Goal: Task Accomplishment & Management: Manage account settings

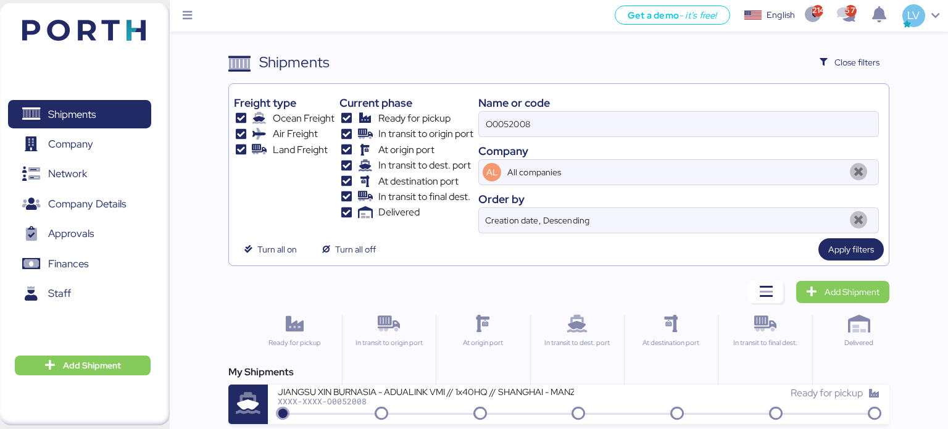
click at [670, 159] on div "AL All companies" at bounding box center [678, 172] width 401 height 26
click at [670, 160] on input "All companies" at bounding box center [674, 172] width 339 height 25
click at [672, 138] on div "Name or code O0052008 Company AL All companies Order by Creation date, Descendi…" at bounding box center [678, 161] width 401 height 144
click at [671, 122] on input "O0052008" at bounding box center [678, 124] width 399 height 25
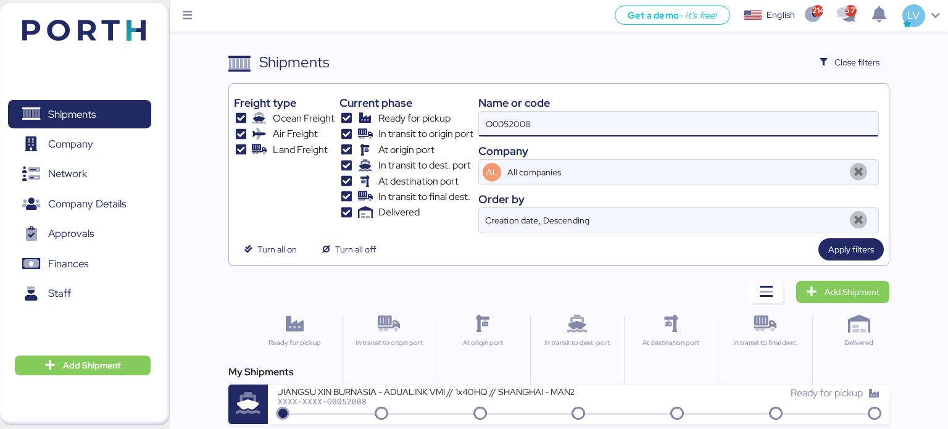
click at [671, 122] on input "O0052008" at bounding box center [678, 124] width 399 height 25
paste input "COSU9503330580"
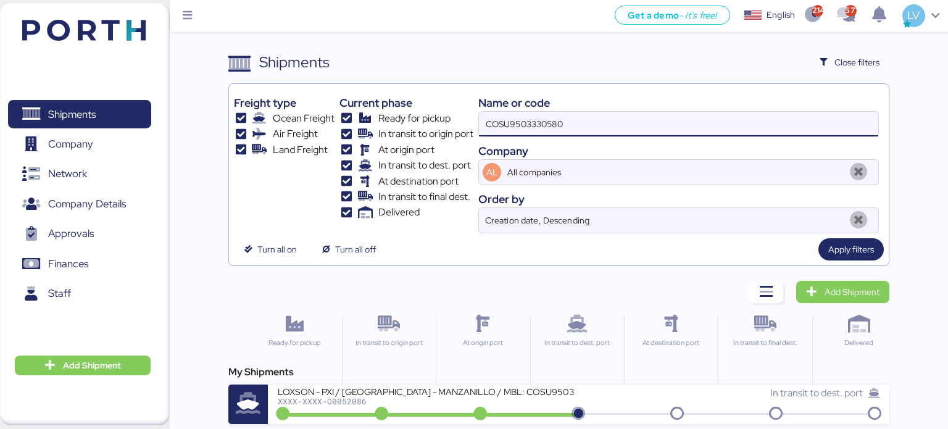
type input "COSU9503330580"
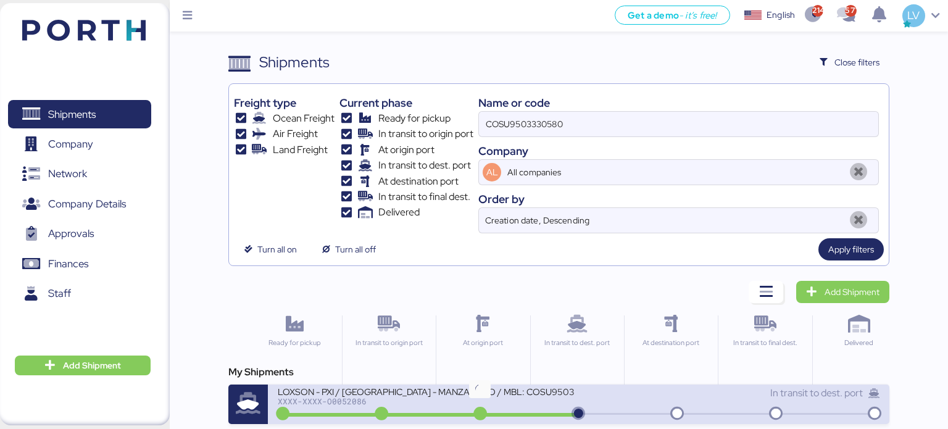
click at [451, 409] on icon at bounding box center [479, 414] width 59 height 14
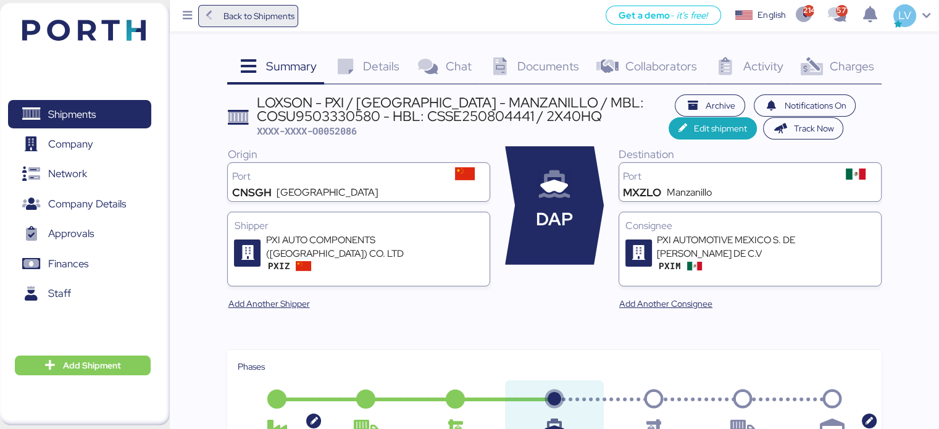
click at [293, 19] on span "Back to Shipments" at bounding box center [258, 16] width 71 height 15
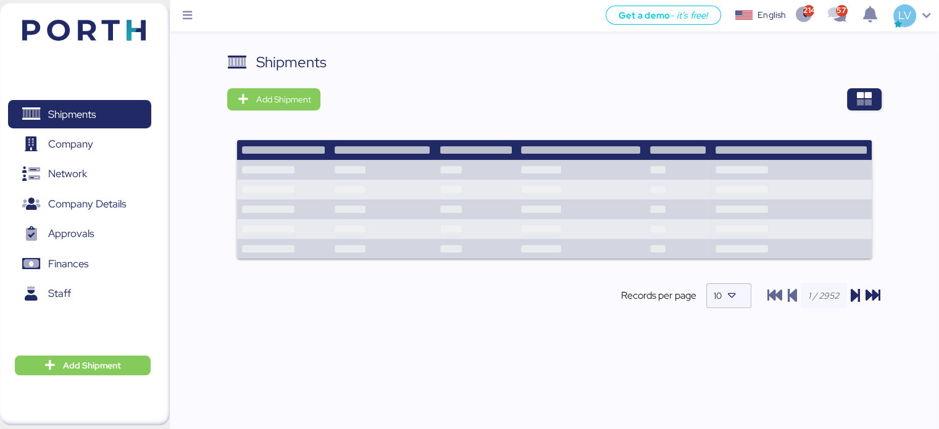
click at [879, 73] on div "Shipments Add Shipment Records per page 10" at bounding box center [554, 190] width 654 height 278
click at [870, 89] on span "button" at bounding box center [864, 99] width 35 height 22
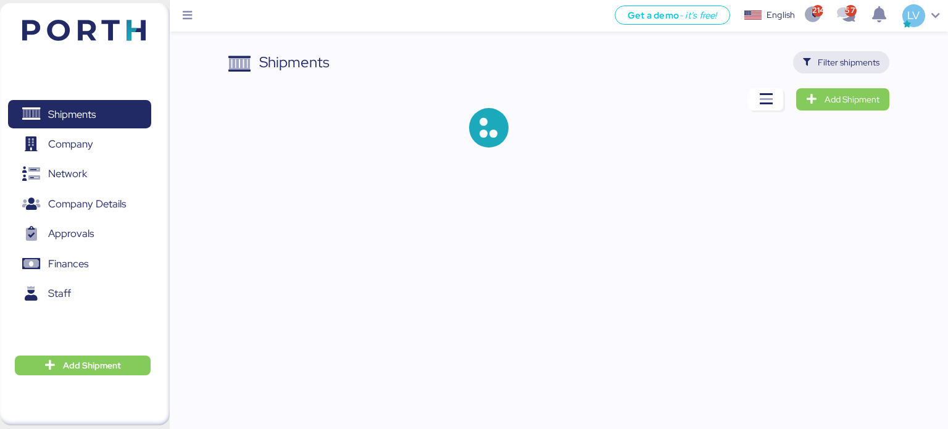
click at [851, 52] on span "Filter shipments" at bounding box center [841, 62] width 97 height 22
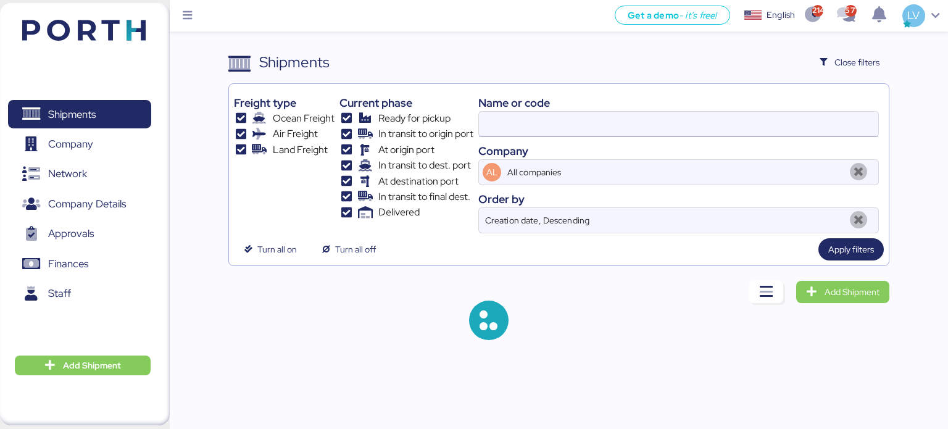
click at [784, 115] on input at bounding box center [678, 124] width 399 height 25
paste input "O0051842"
type input "O0051842"
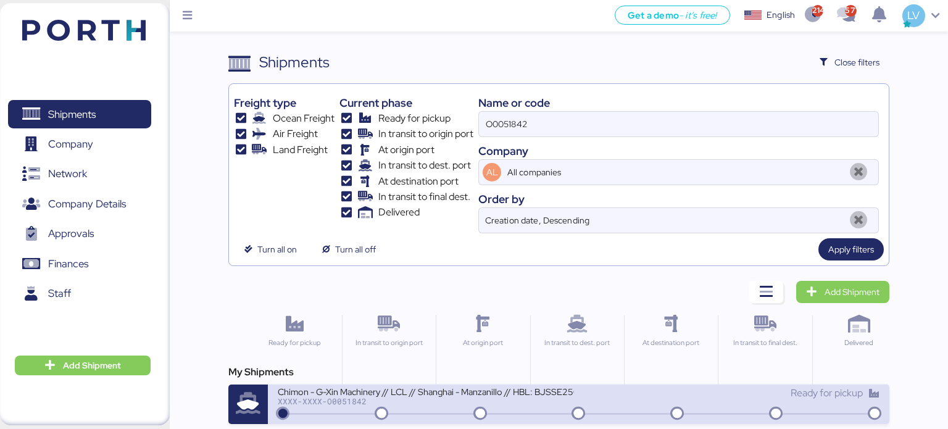
click at [616, 386] on div "Ready for pickup" at bounding box center [729, 393] width 301 height 15
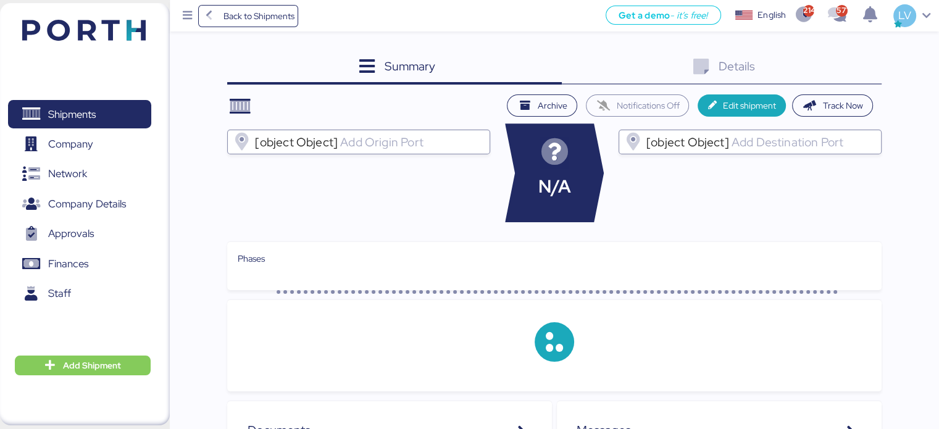
click at [795, 73] on div "Details 0" at bounding box center [722, 67] width 320 height 33
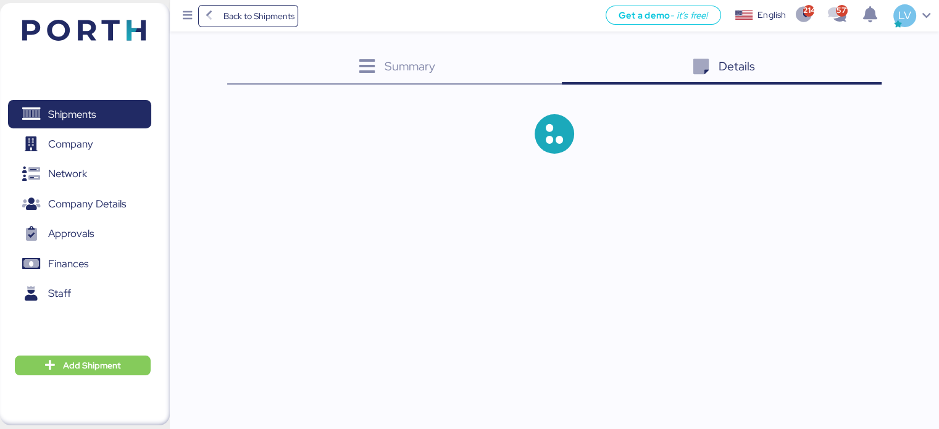
click at [819, 73] on div "Details 0" at bounding box center [722, 67] width 320 height 33
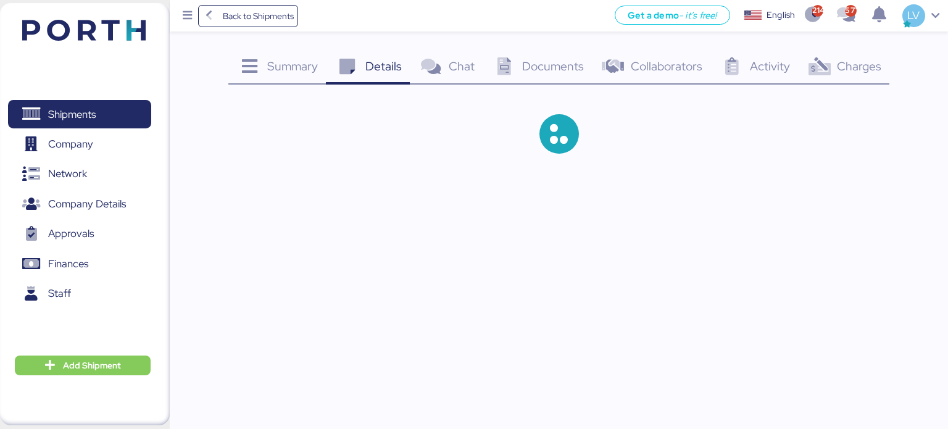
click at [831, 72] on icon at bounding box center [819, 67] width 27 height 18
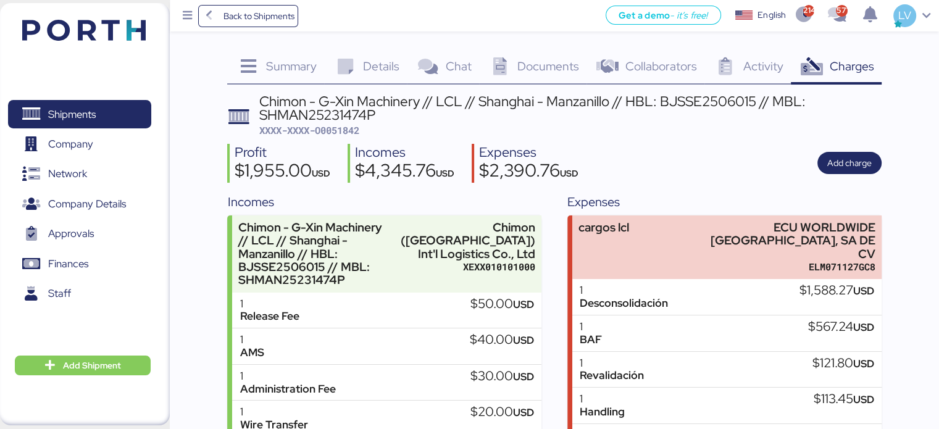
click at [874, 174] on div "Profit $1,955.00 USD Incomes $4,345.76 USD Expenses $2,390.76 USD Add charge" at bounding box center [554, 163] width 654 height 39
click at [867, 168] on span "Add charge" at bounding box center [849, 163] width 44 height 15
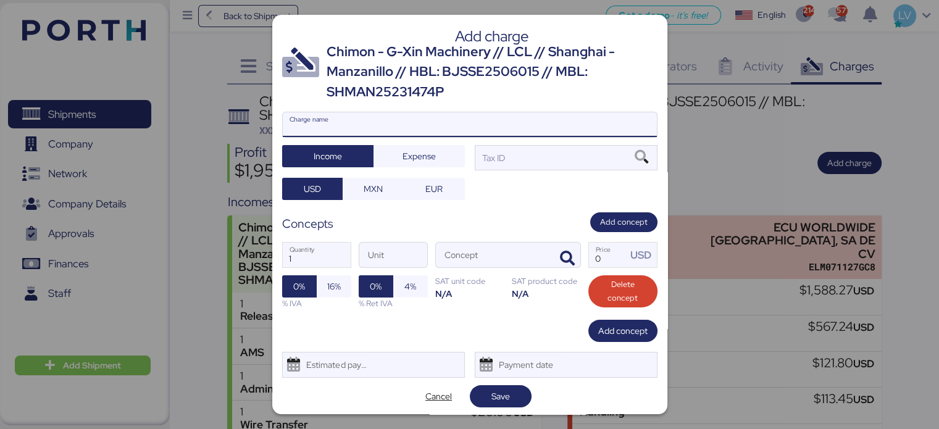
click at [494, 118] on input "Charge name" at bounding box center [470, 124] width 374 height 25
type input "REPROGRAMACIÓN"
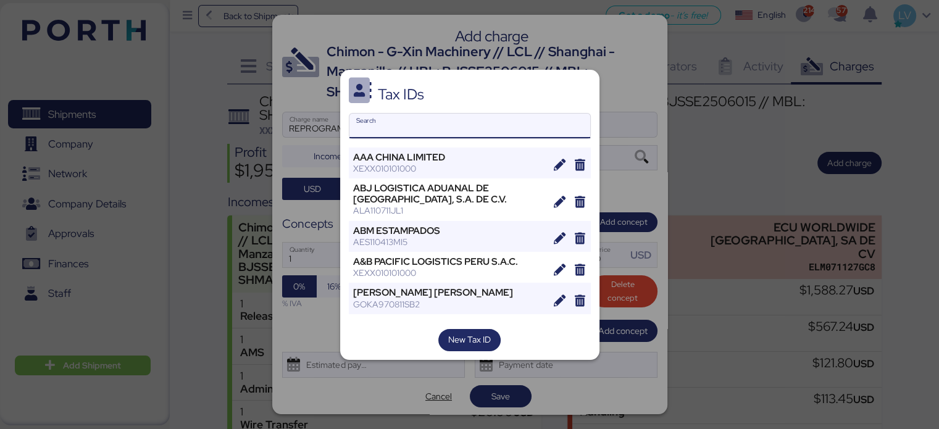
click at [417, 123] on input "Search" at bounding box center [469, 126] width 241 height 25
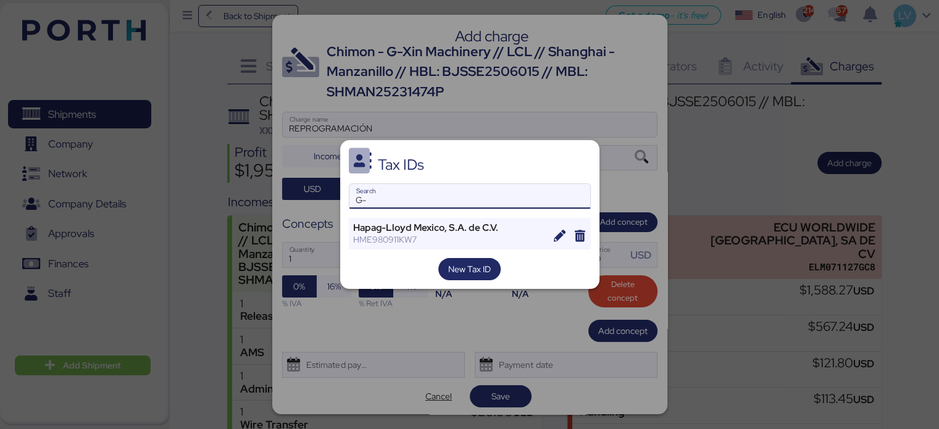
type input "G"
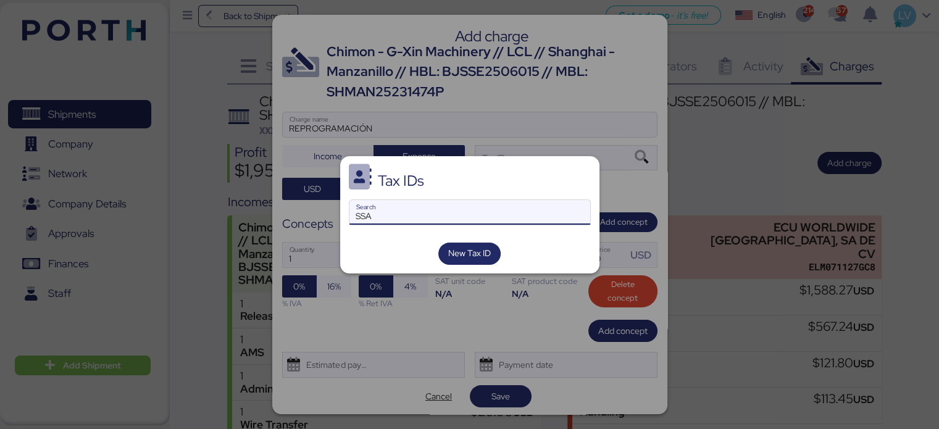
click at [412, 213] on input "SSA" at bounding box center [469, 212] width 241 height 25
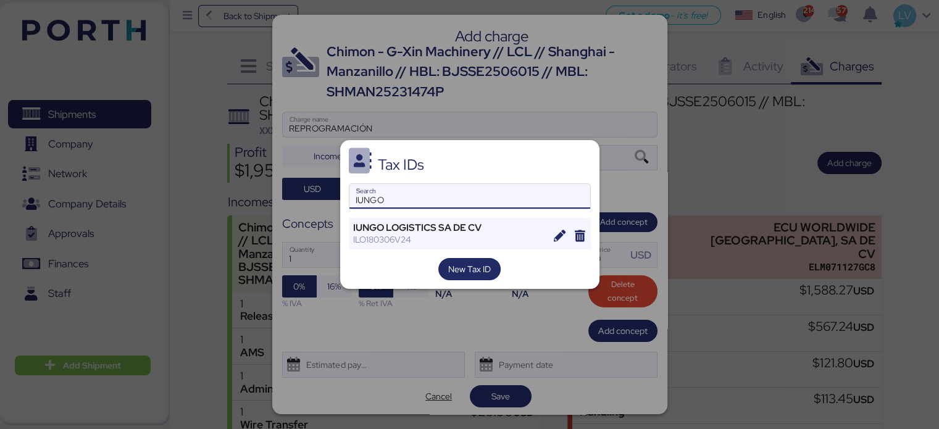
type input "IUNGO"
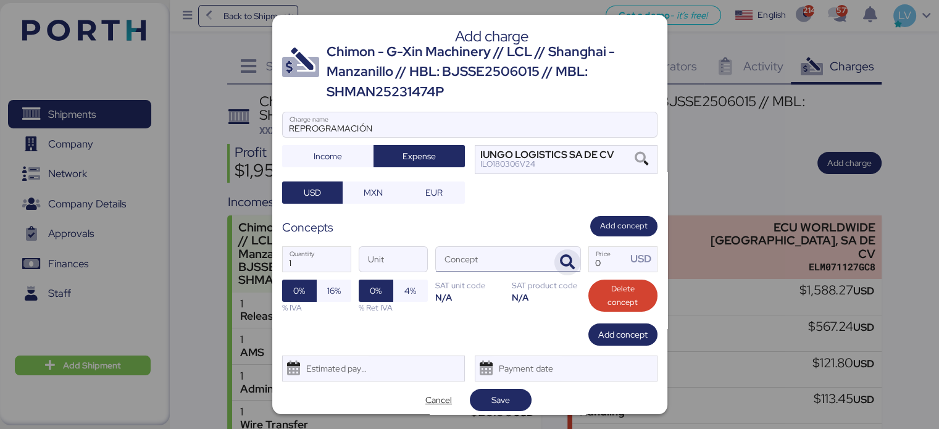
click at [568, 268] on span "button" at bounding box center [567, 262] width 26 height 26
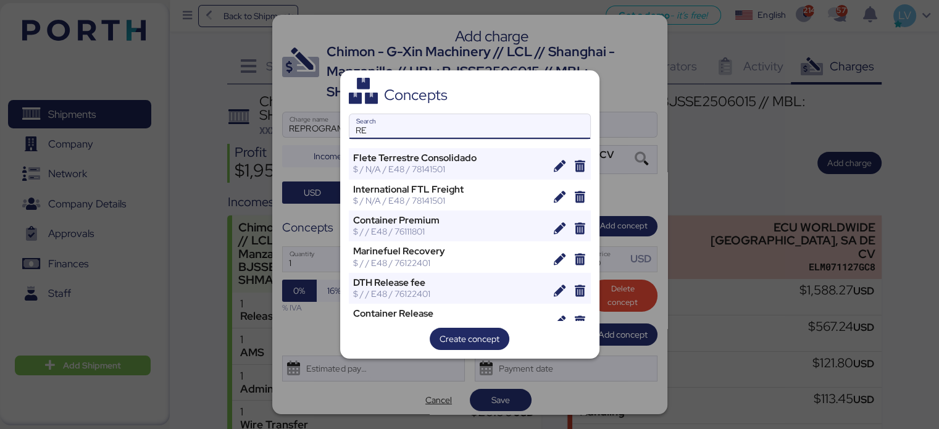
type input "R"
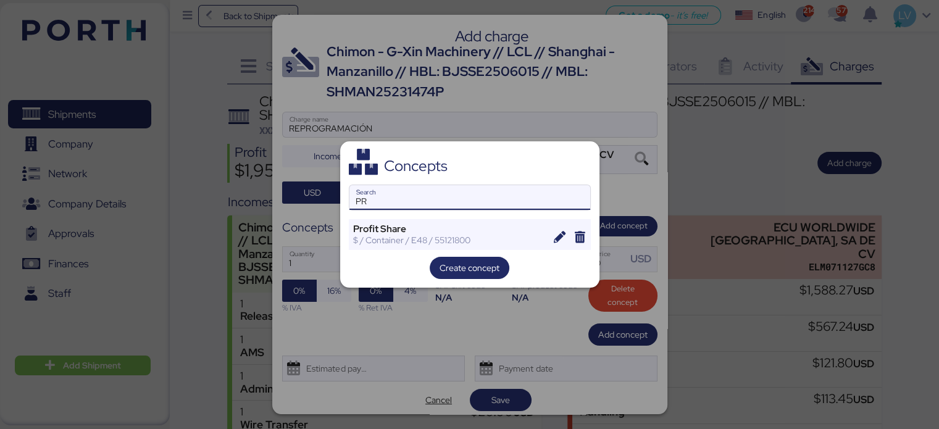
type input "P"
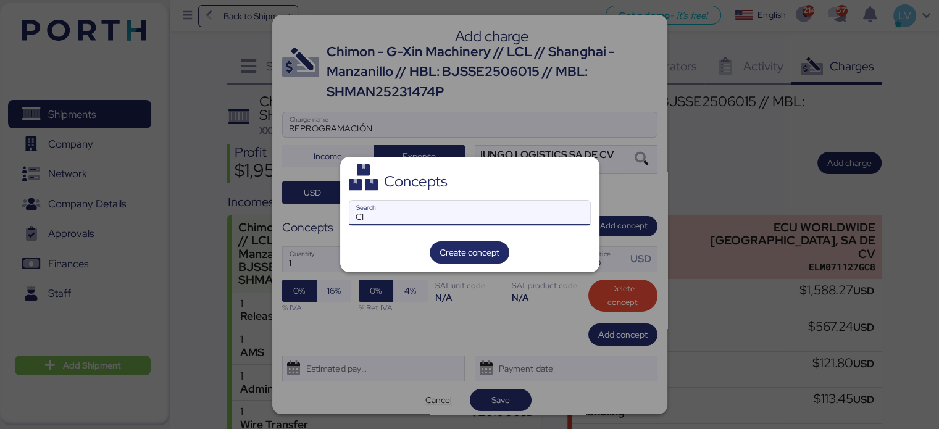
type input "C"
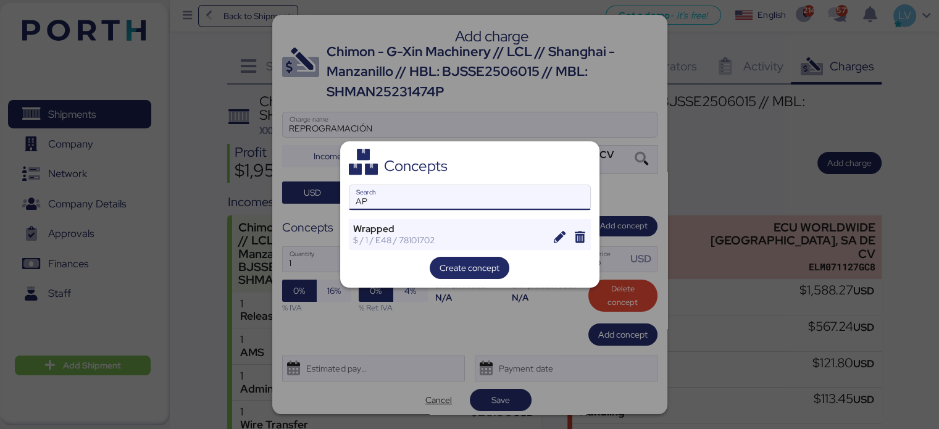
type input "A"
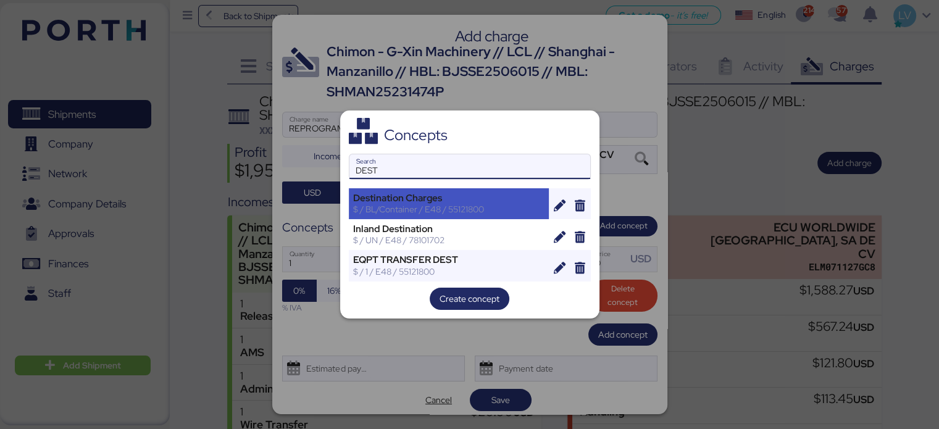
type input "DEST"
click at [482, 196] on div "Destination Charges" at bounding box center [449, 198] width 192 height 11
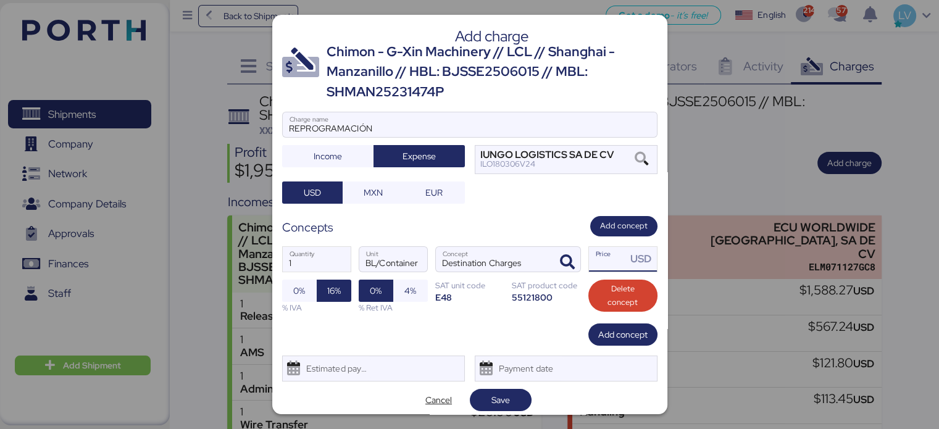
click at [589, 251] on input "Price USD" at bounding box center [608, 259] width 38 height 25
type input "0"
type input "12820"
click at [363, 175] on div "REPROGRAMACIÓN Charge name Income Expense IUNGO LOGISTICS SA DE CV ILO180306V24…" at bounding box center [469, 158] width 375 height 92
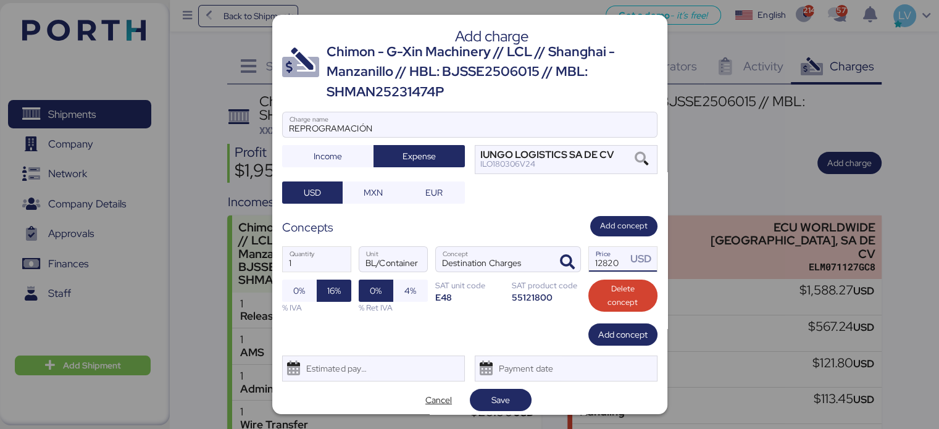
scroll to position [0, 0]
click at [368, 193] on span "MXN" at bounding box center [372, 192] width 19 height 15
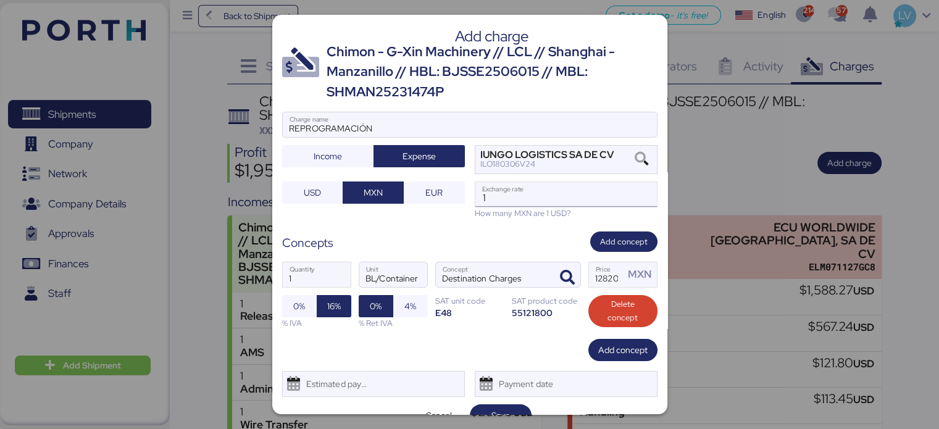
click at [552, 189] on input "1" at bounding box center [565, 194] width 181 height 25
paste input "8.6663"
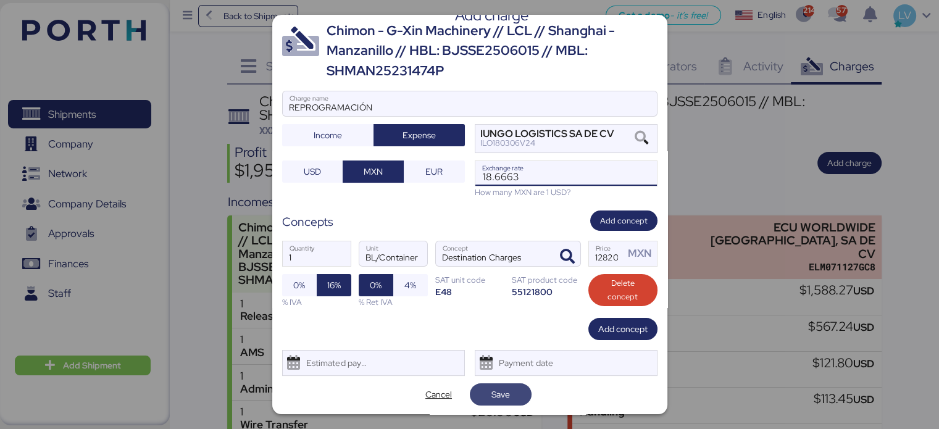
type input "18.6663"
click at [497, 392] on span "Save" at bounding box center [500, 394] width 19 height 15
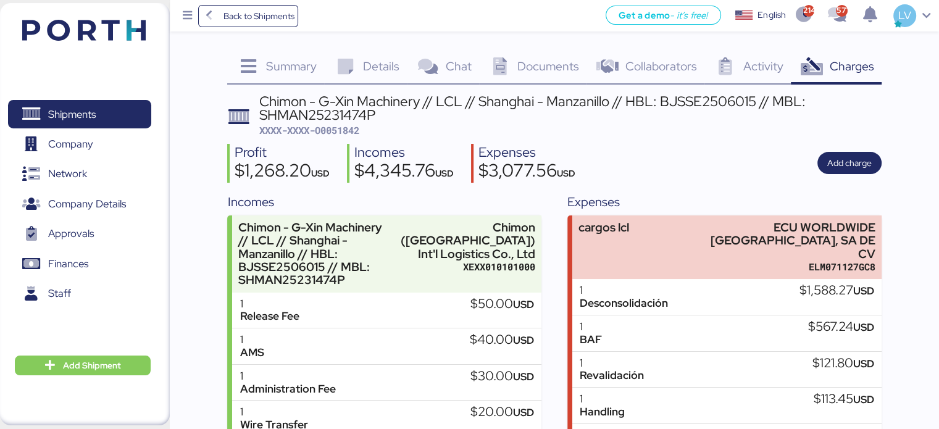
scroll to position [194, 0]
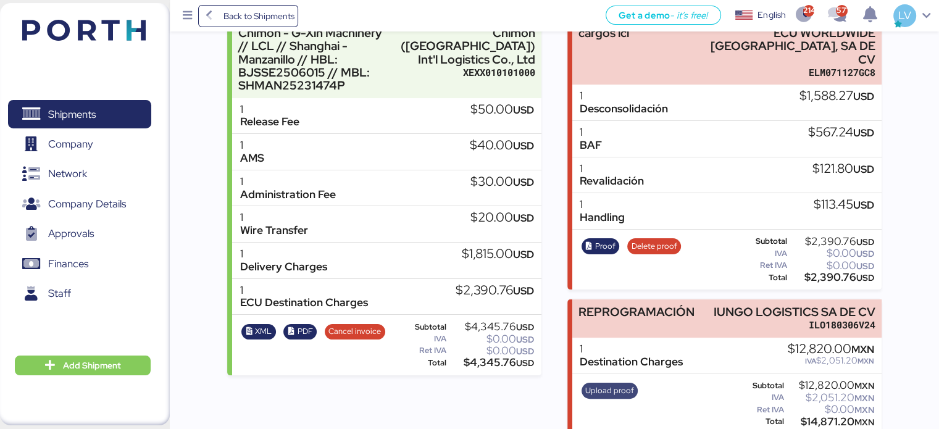
click at [596, 384] on span "Upload proof" at bounding box center [609, 391] width 49 height 14
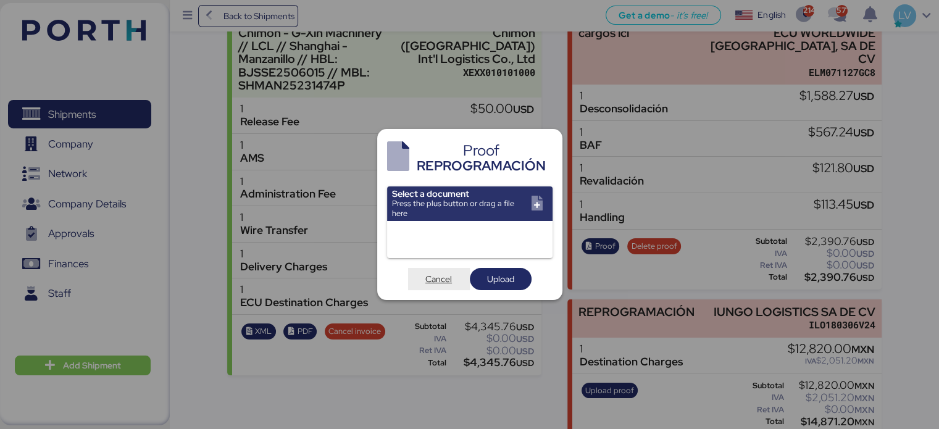
click at [436, 273] on span "Cancel" at bounding box center [438, 279] width 27 height 15
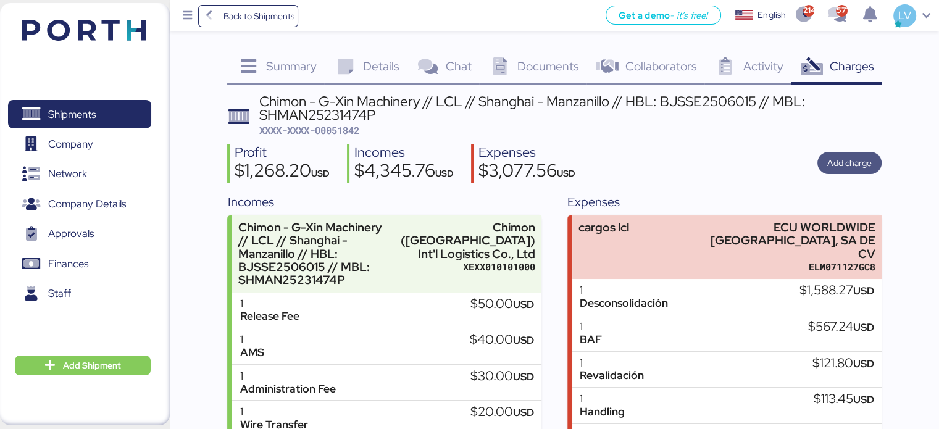
click at [839, 170] on span "Add charge" at bounding box center [849, 163] width 44 height 15
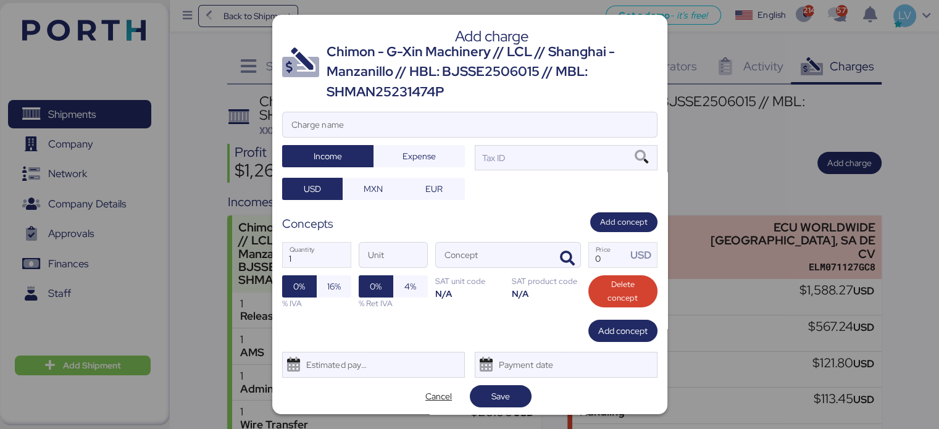
click at [484, 110] on div "Add charge Chimon - G-Xin Machinery // LCL // [GEOGRAPHIC_DATA] - Manzanillo //…" at bounding box center [469, 214] width 395 height 399
click at [483, 112] on div "Charge name" at bounding box center [470, 124] width 374 height 25
click at [483, 112] on input "Charge name" at bounding box center [470, 124] width 374 height 25
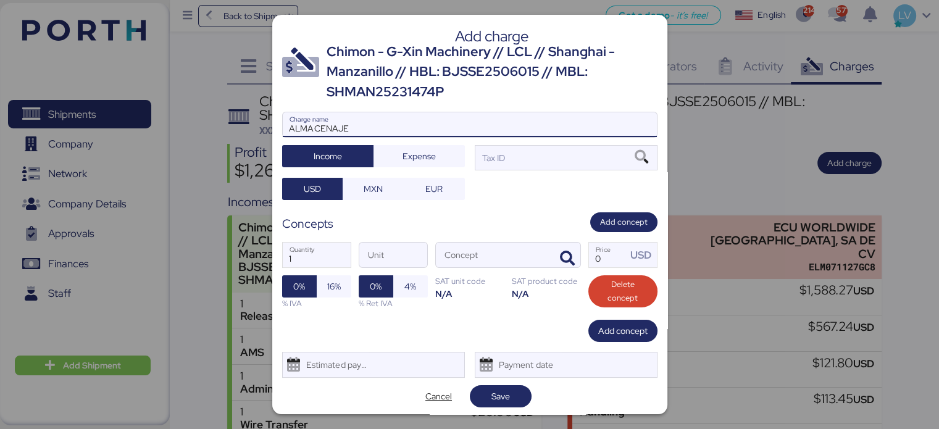
type input "ALMACENAJE"
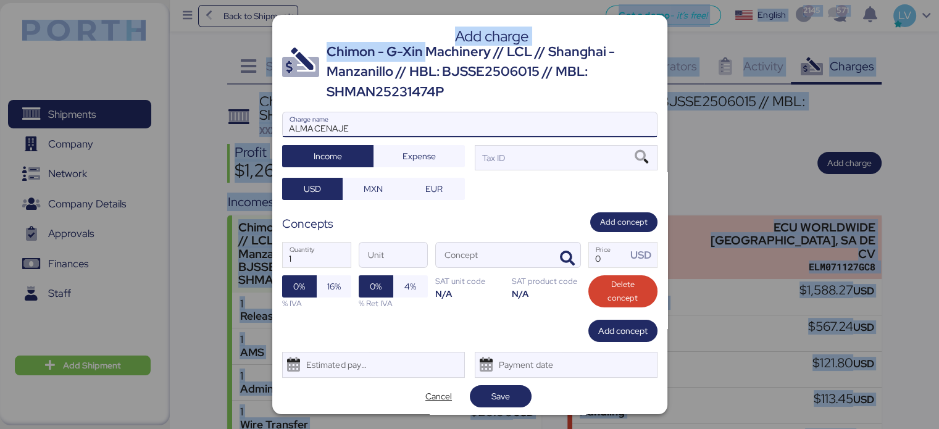
click at [383, 0] on html "Back to Shipments Get a demo - it’s free! Get a demo English Inglés English 214…" at bounding box center [469, 0] width 939 height 0
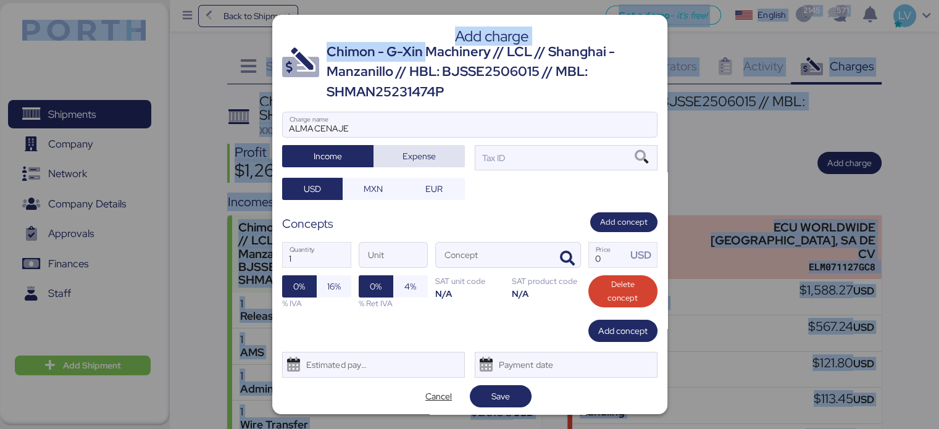
click at [386, 156] on span "Expense" at bounding box center [419, 155] width 72 height 17
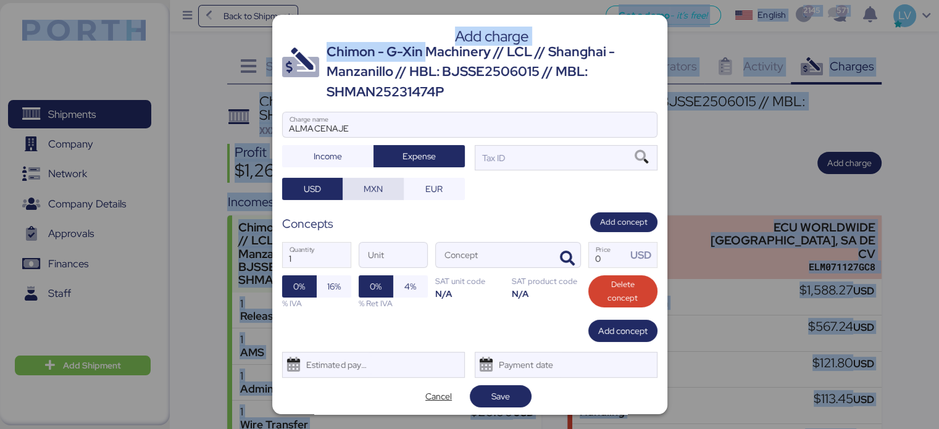
click at [372, 185] on span "MXN" at bounding box center [372, 188] width 19 height 15
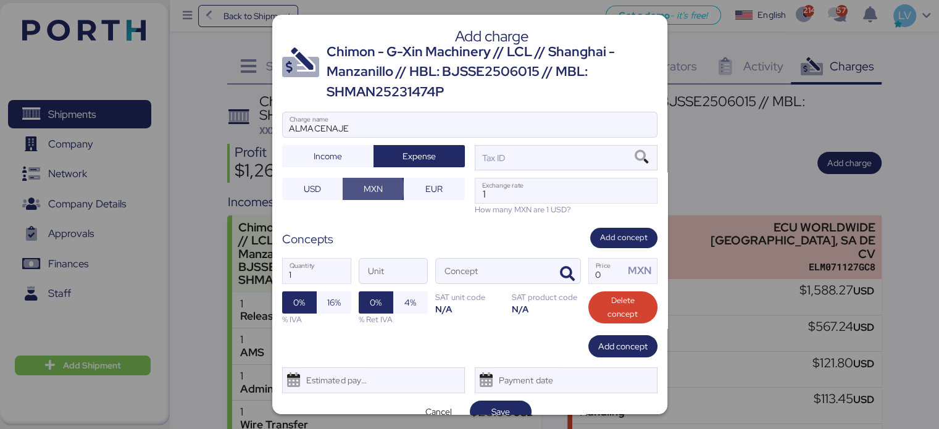
click at [557, 170] on div "ALMACENAJE Charge name Income Expense Tax ID USD MXN EUR 1 Exchange rate How ma…" at bounding box center [469, 164] width 375 height 104
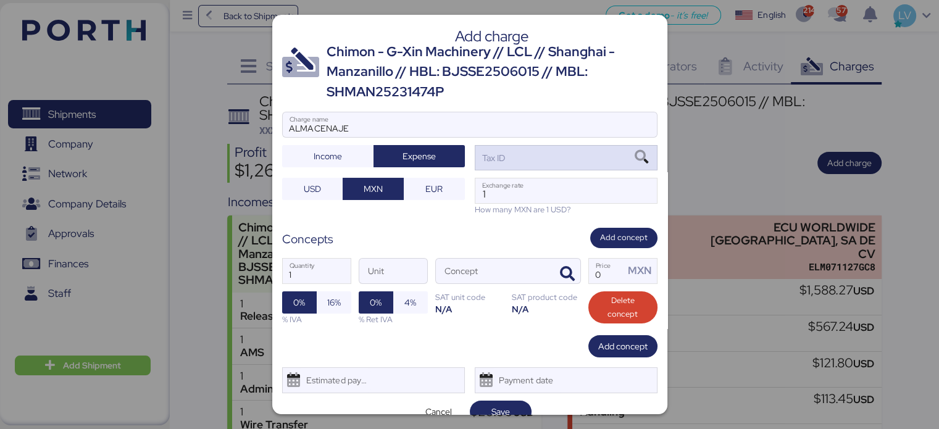
click at [557, 167] on div "Tax ID" at bounding box center [566, 157] width 183 height 25
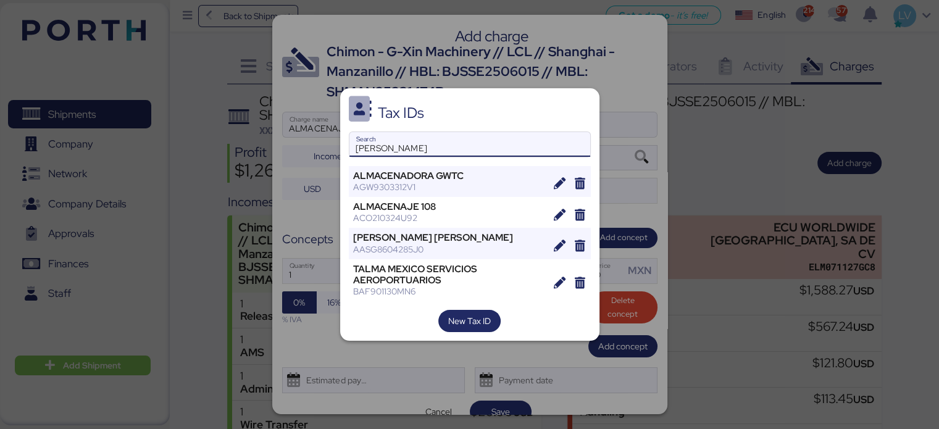
click at [386, 157] on div "[PERSON_NAME] Search" at bounding box center [470, 144] width 242 height 26
click at [386, 157] on input "[PERSON_NAME]" at bounding box center [469, 144] width 241 height 25
click at [386, 157] on div "[PERSON_NAME] Search" at bounding box center [470, 144] width 242 height 26
click at [386, 157] on input "[PERSON_NAME]" at bounding box center [469, 144] width 241 height 25
click at [378, 144] on input "[PERSON_NAME]" at bounding box center [469, 144] width 241 height 25
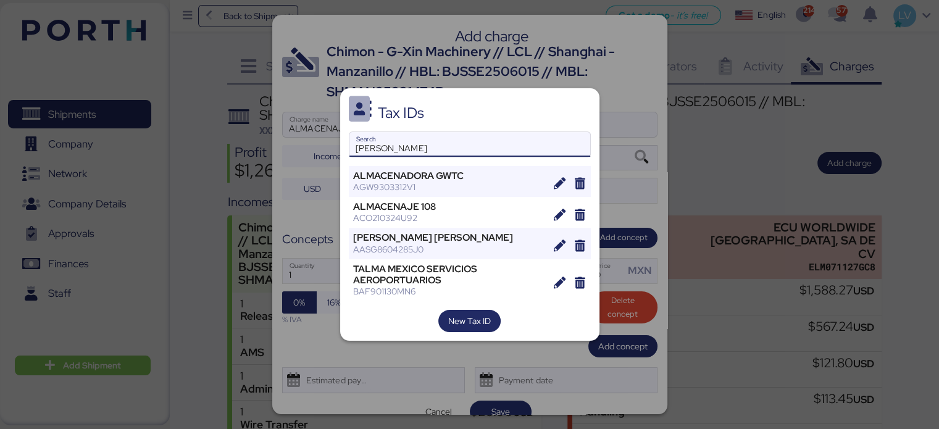
click at [378, 144] on input "[PERSON_NAME]" at bounding box center [469, 144] width 241 height 25
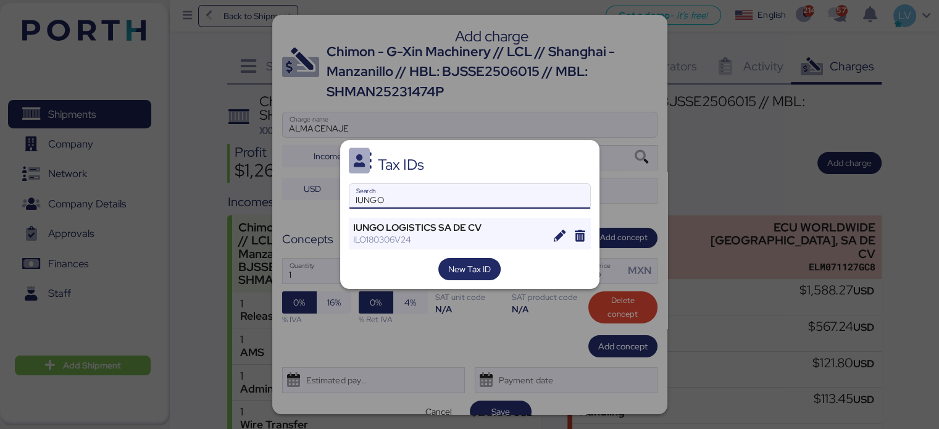
type input "IUNGO"
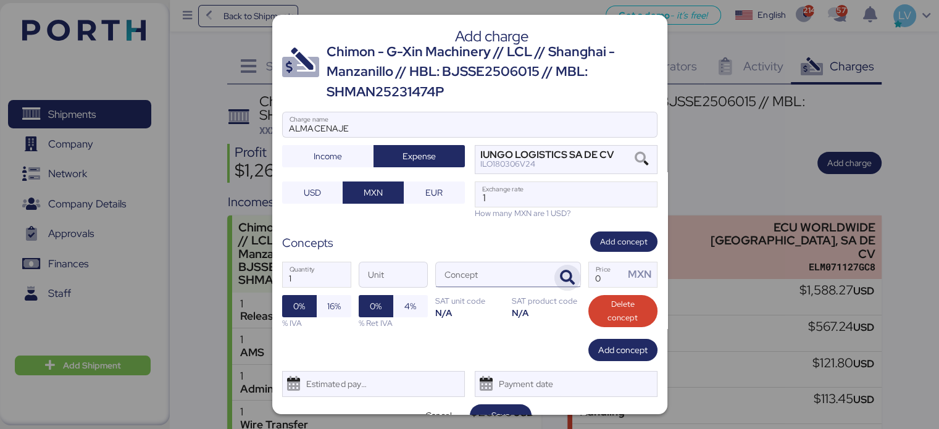
click at [556, 265] on span "button" at bounding box center [567, 278] width 26 height 26
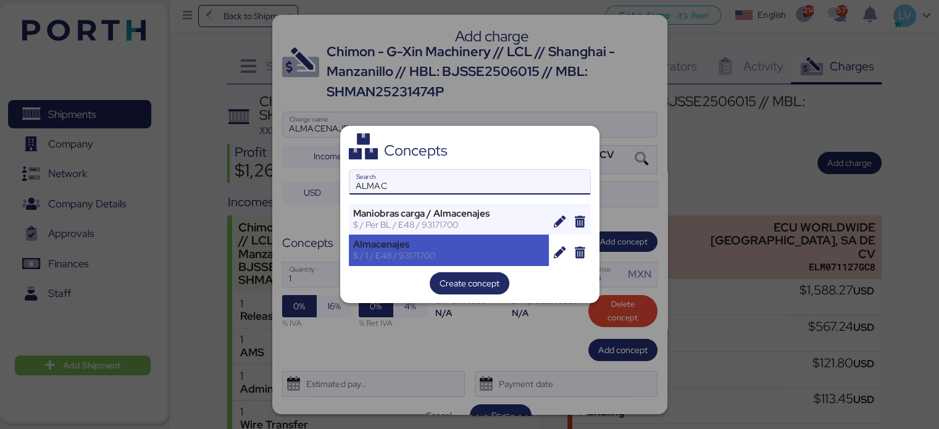
type input "ALMAC"
click at [526, 235] on div "Almacenajes $ / 1 / E48 / 93171700" at bounding box center [449, 250] width 201 height 31
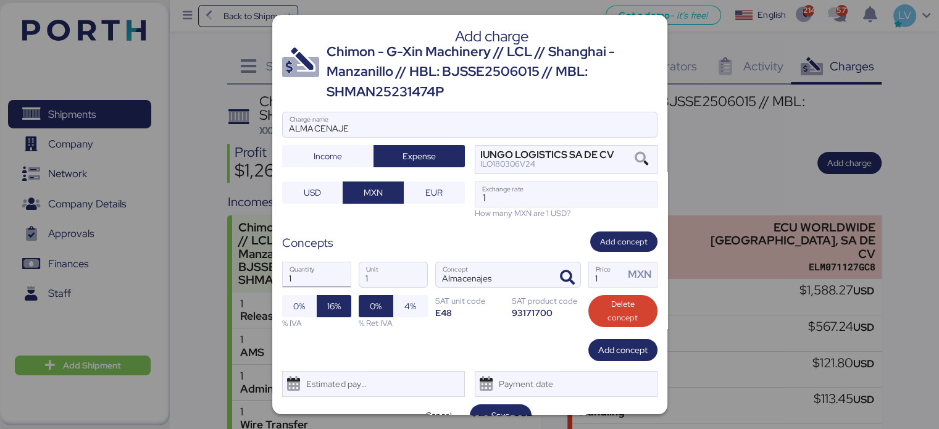
click at [323, 281] on input "1" at bounding box center [317, 274] width 68 height 25
click at [590, 264] on input "1" at bounding box center [607, 274] width 36 height 25
type input "6"
type input "165"
click at [481, 352] on div "Add concept" at bounding box center [469, 350] width 375 height 22
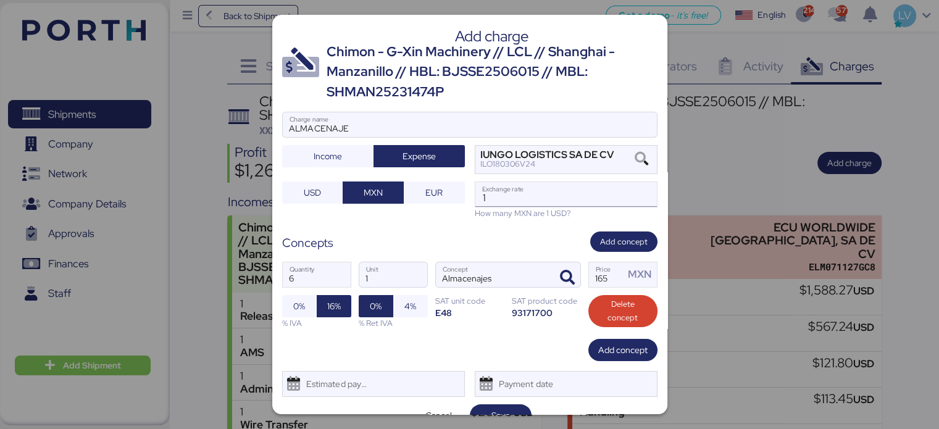
click at [489, 185] on input "1" at bounding box center [565, 194] width 181 height 25
paste input "8.6663"
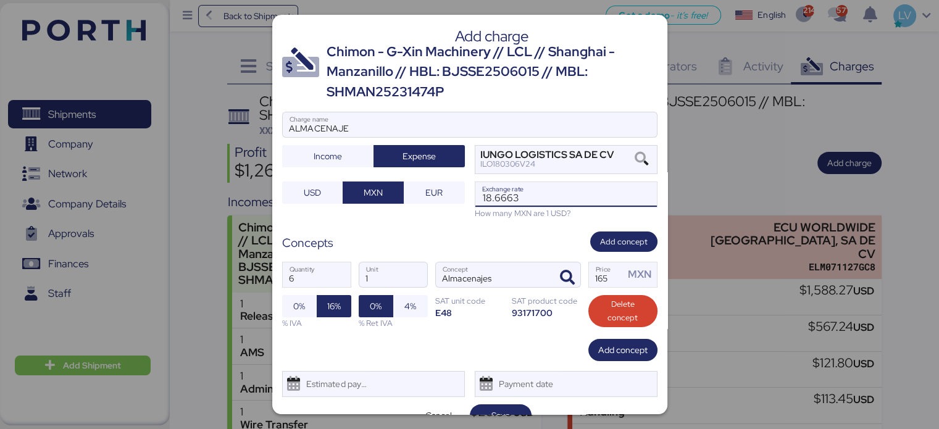
type input "18.6663"
click at [469, 243] on div "Concepts Add concept" at bounding box center [469, 241] width 375 height 20
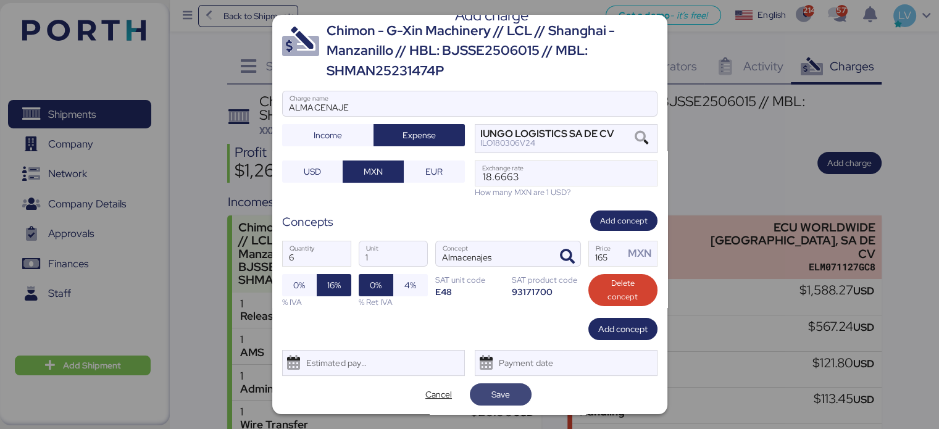
click at [491, 397] on span "Save" at bounding box center [500, 394] width 19 height 15
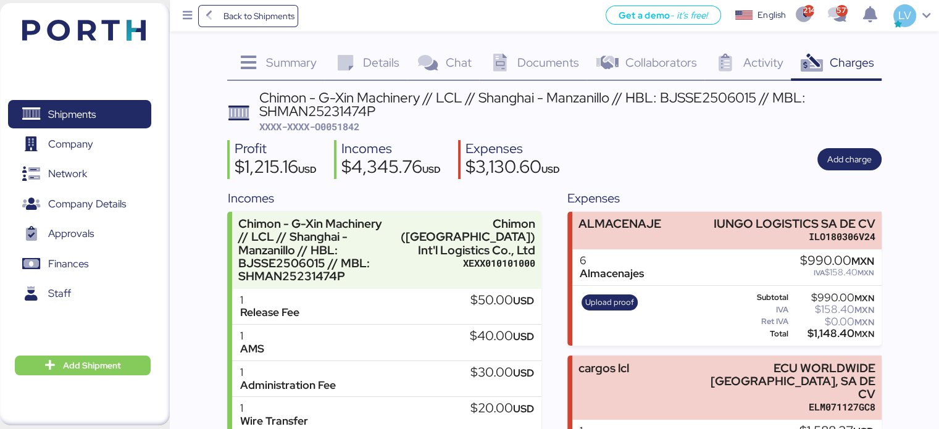
scroll to position [2, 0]
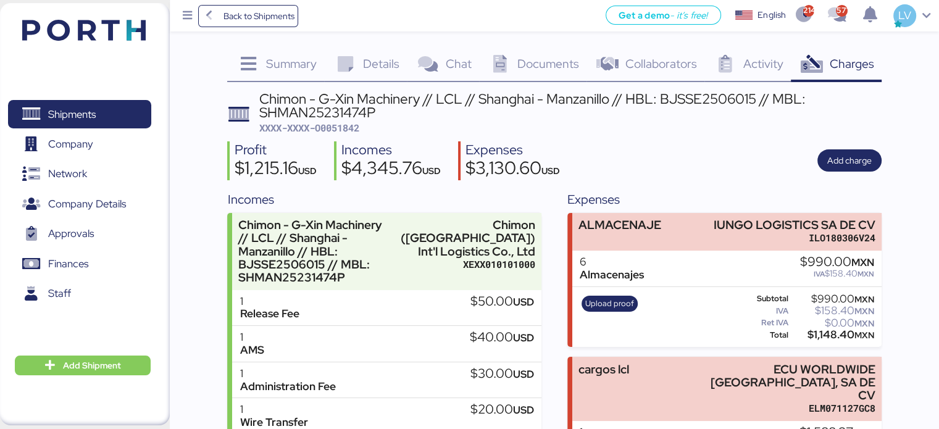
click at [336, 129] on span "XXXX-XXXX-O0051842" at bounding box center [309, 128] width 100 height 12
copy span "O0051842"
